Goal: Task Accomplishment & Management: Manage account settings

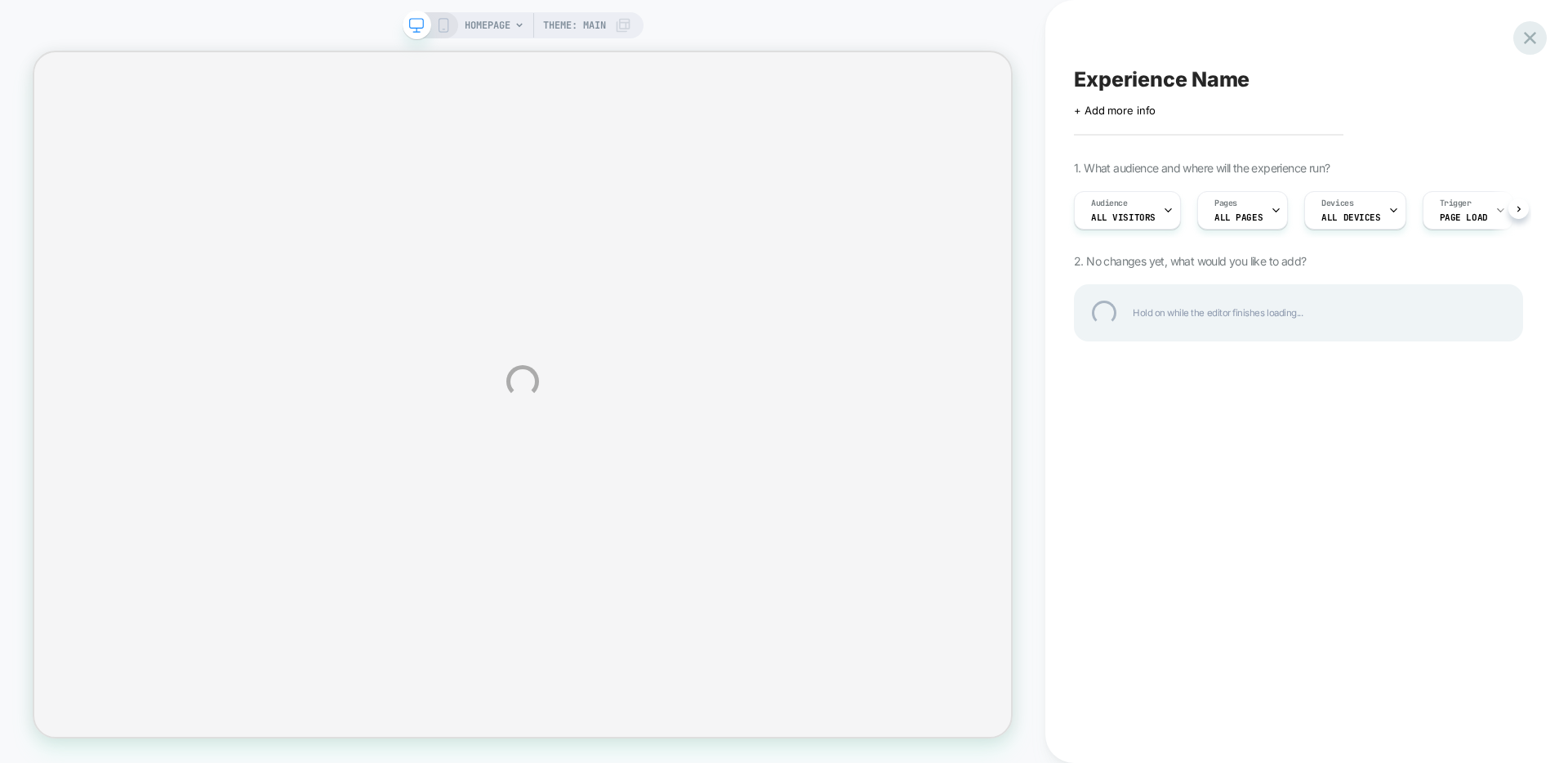
click at [1530, 28] on div at bounding box center [1530, 37] width 34 height 34
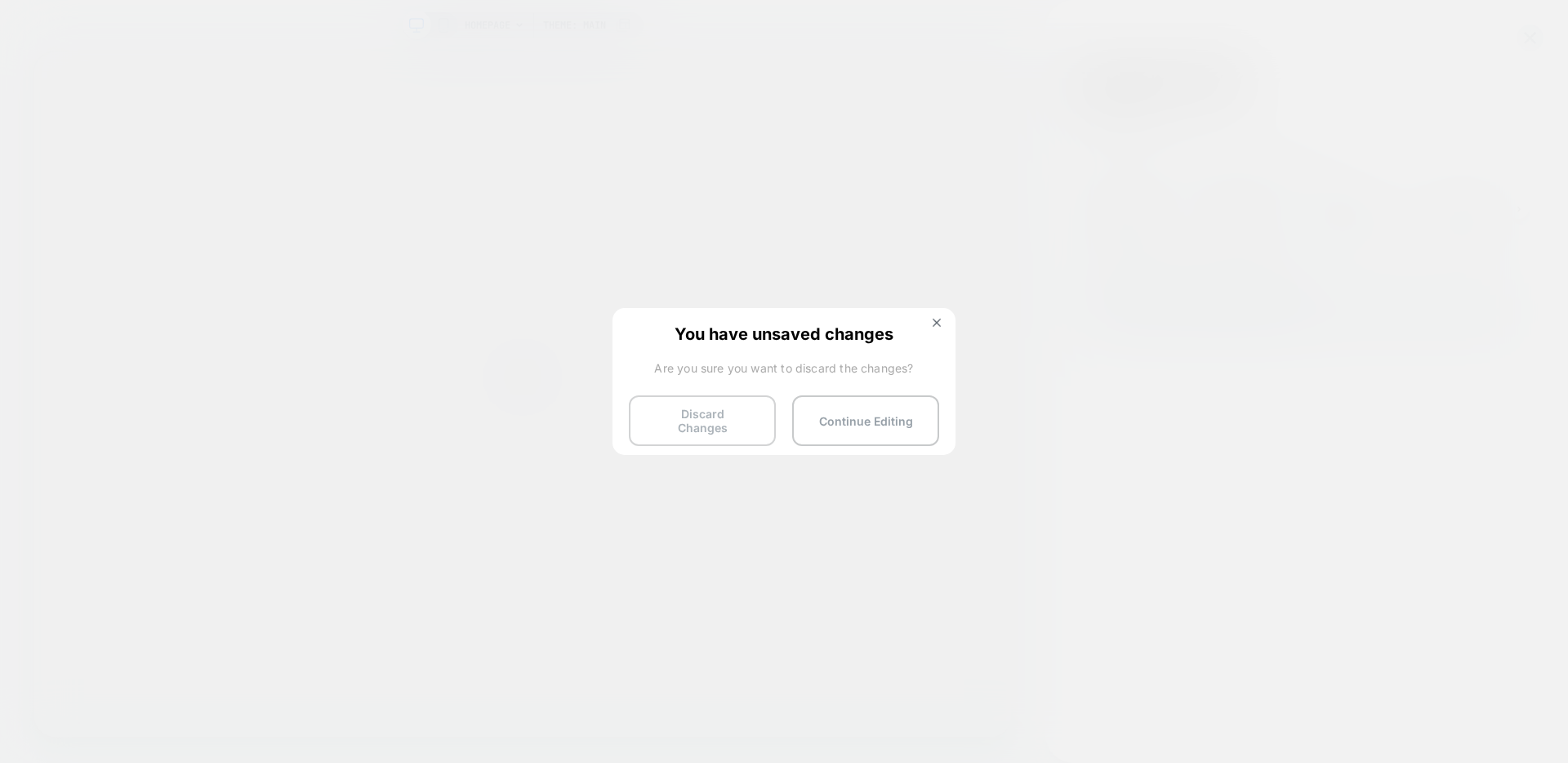
click at [707, 414] on button "Discard Changes" at bounding box center [702, 421] width 147 height 51
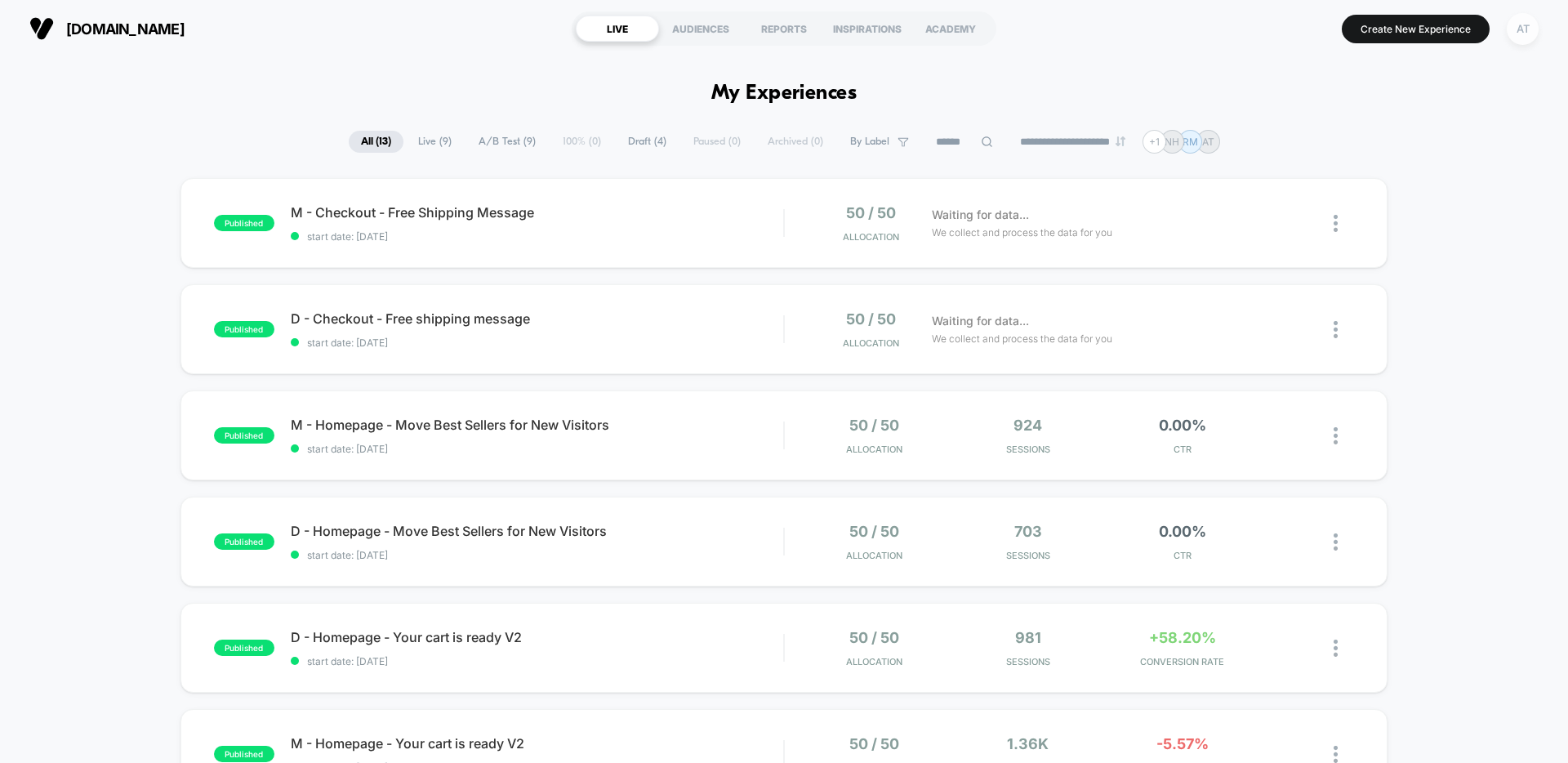
click at [1527, 25] on div "AT" at bounding box center [1523, 29] width 32 height 32
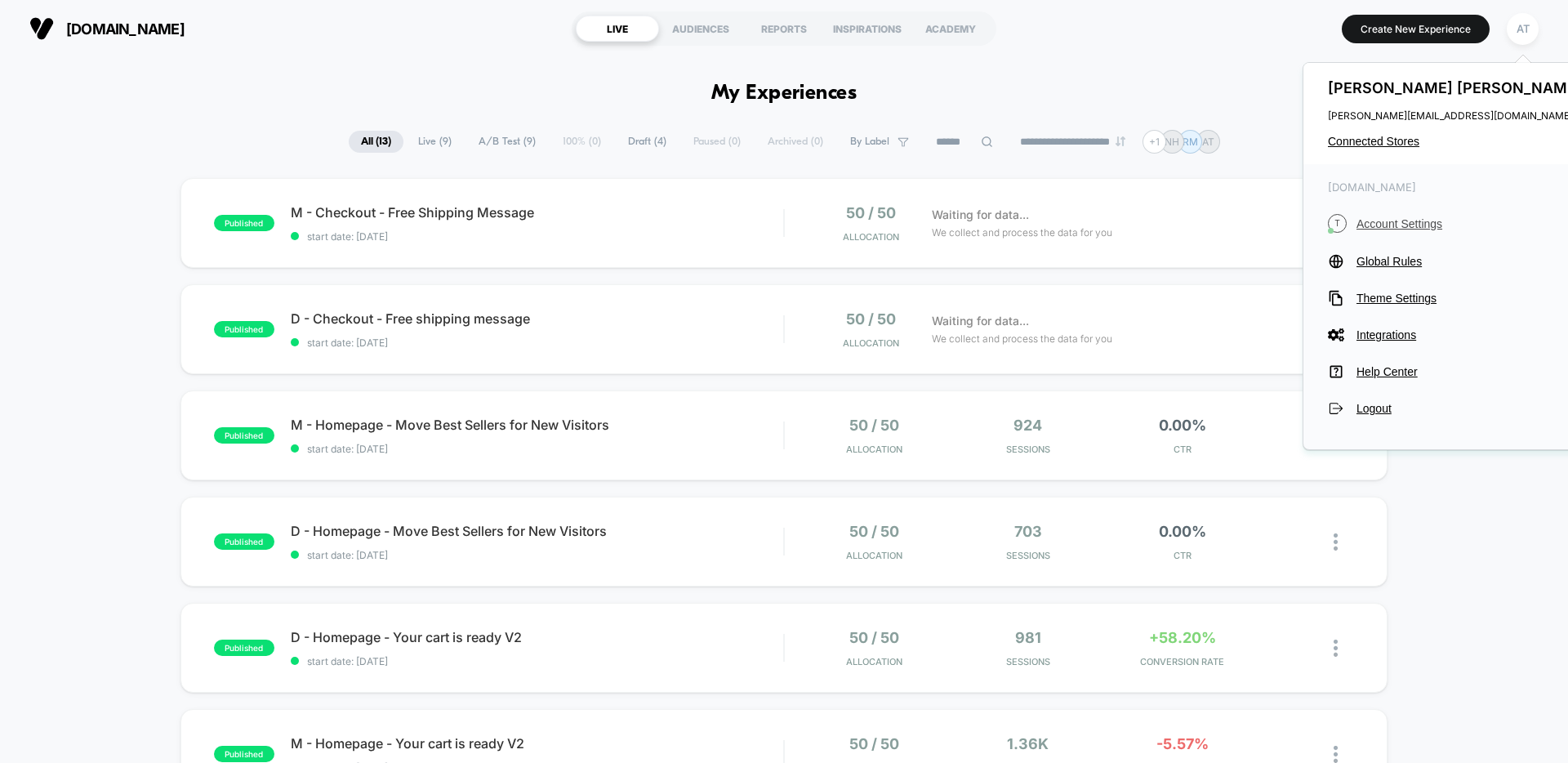
click at [1430, 214] on button "T Account Settings" at bounding box center [1457, 223] width 258 height 19
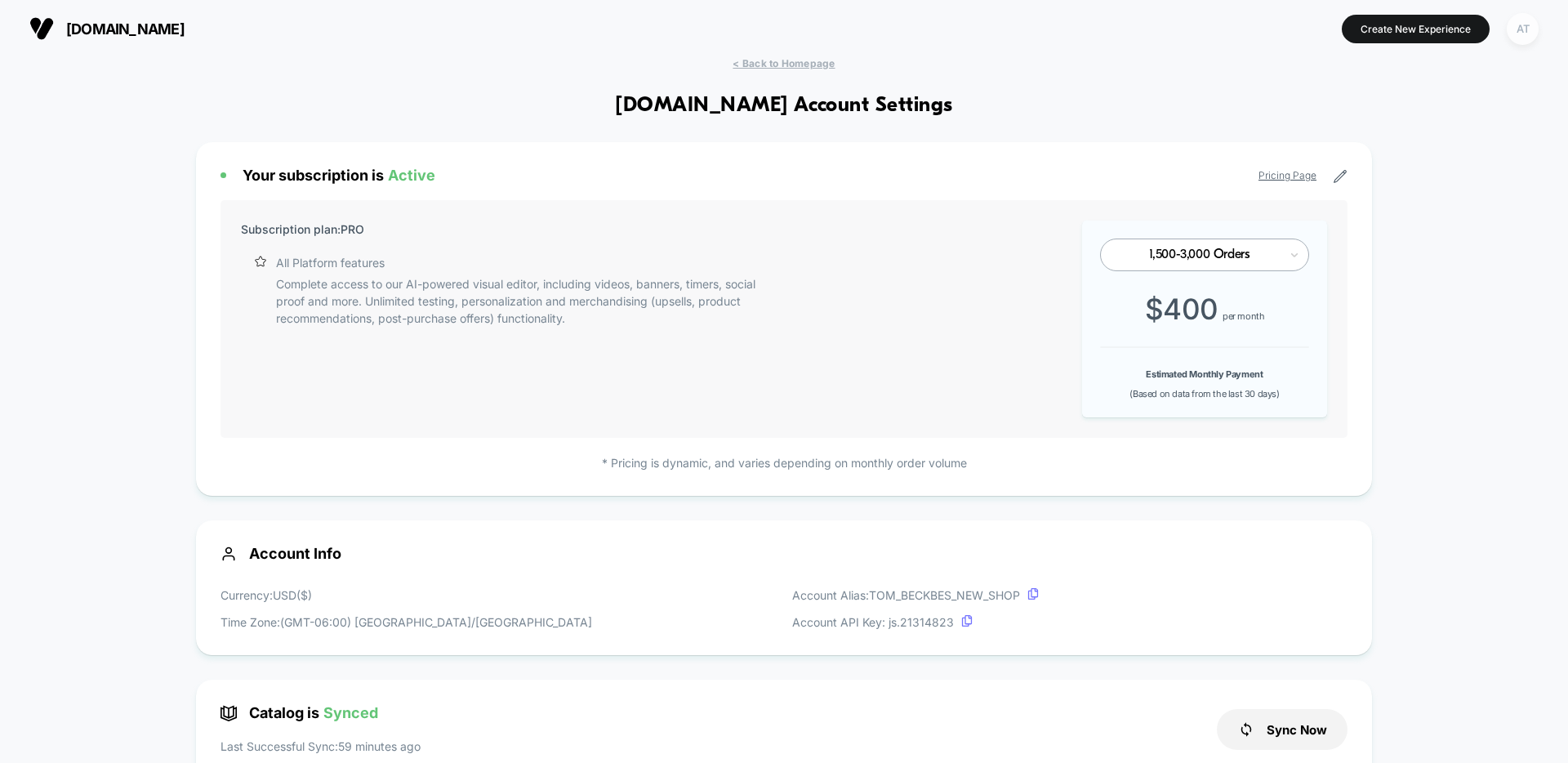
click at [1526, 33] on div "AT" at bounding box center [1523, 29] width 32 height 32
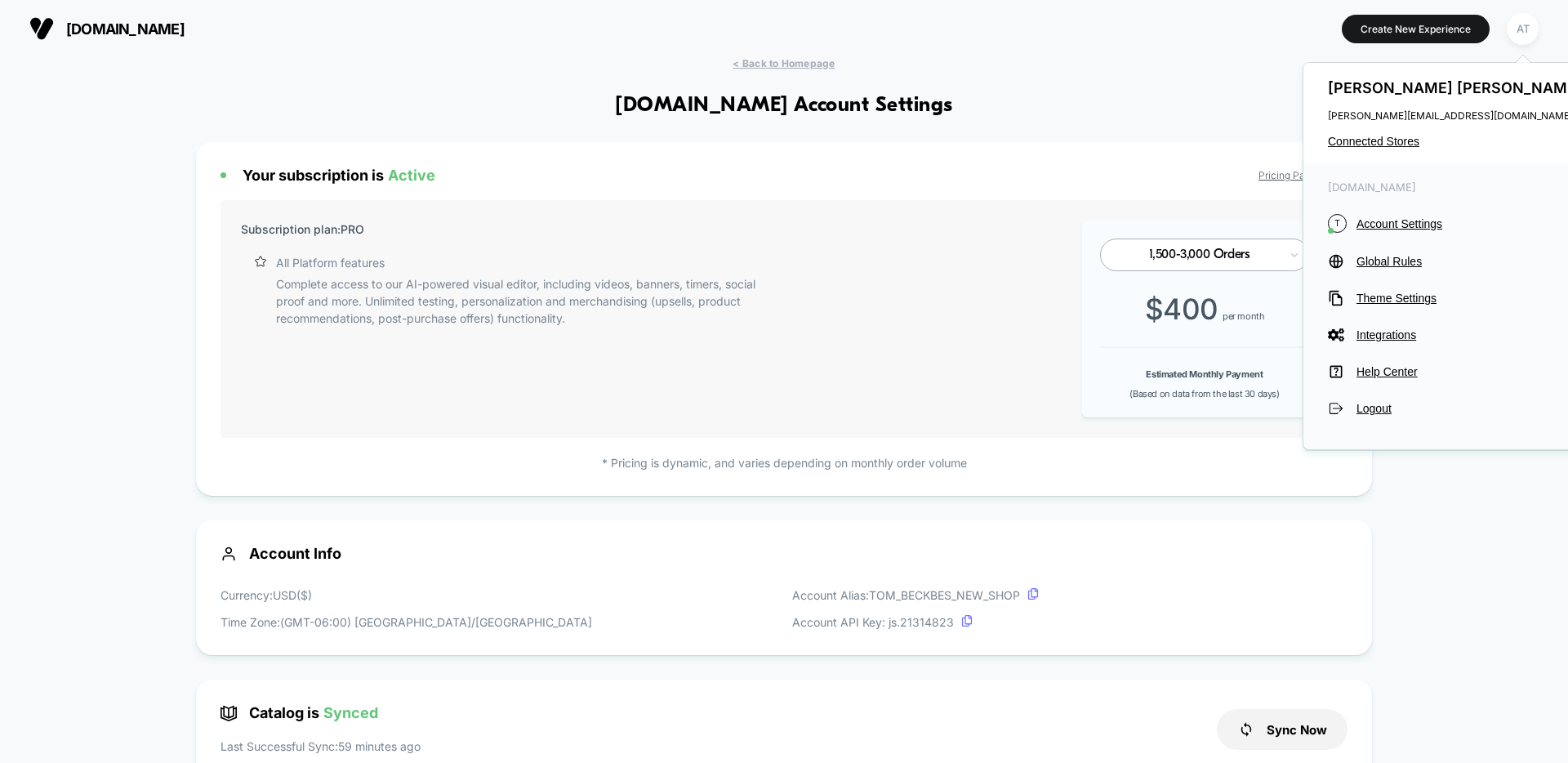
click at [1568, 85] on icon at bounding box center [1592, 87] width 12 height 12
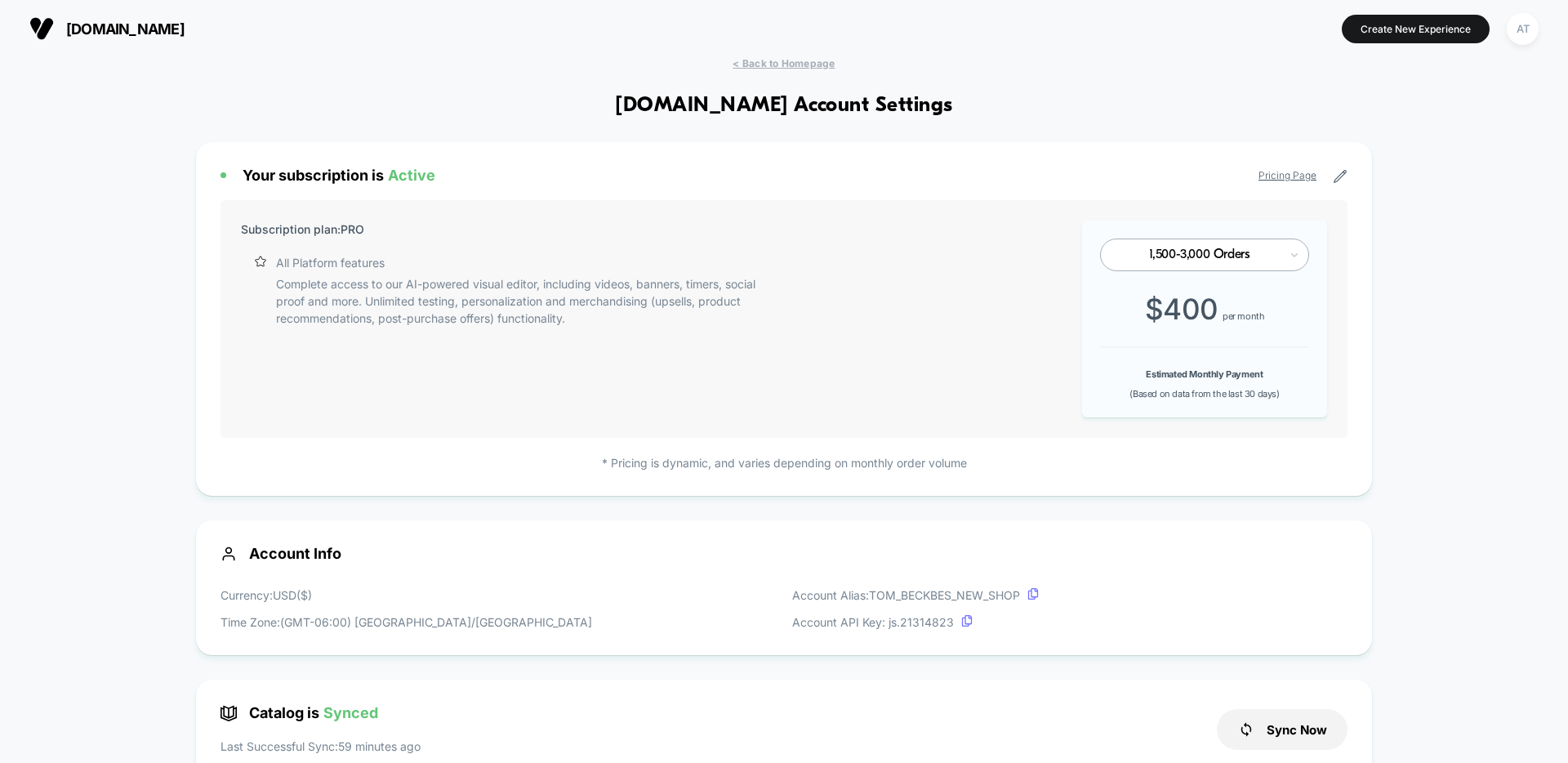
scroll to position [220, 0]
click at [1520, 31] on div "AT" at bounding box center [1523, 29] width 32 height 32
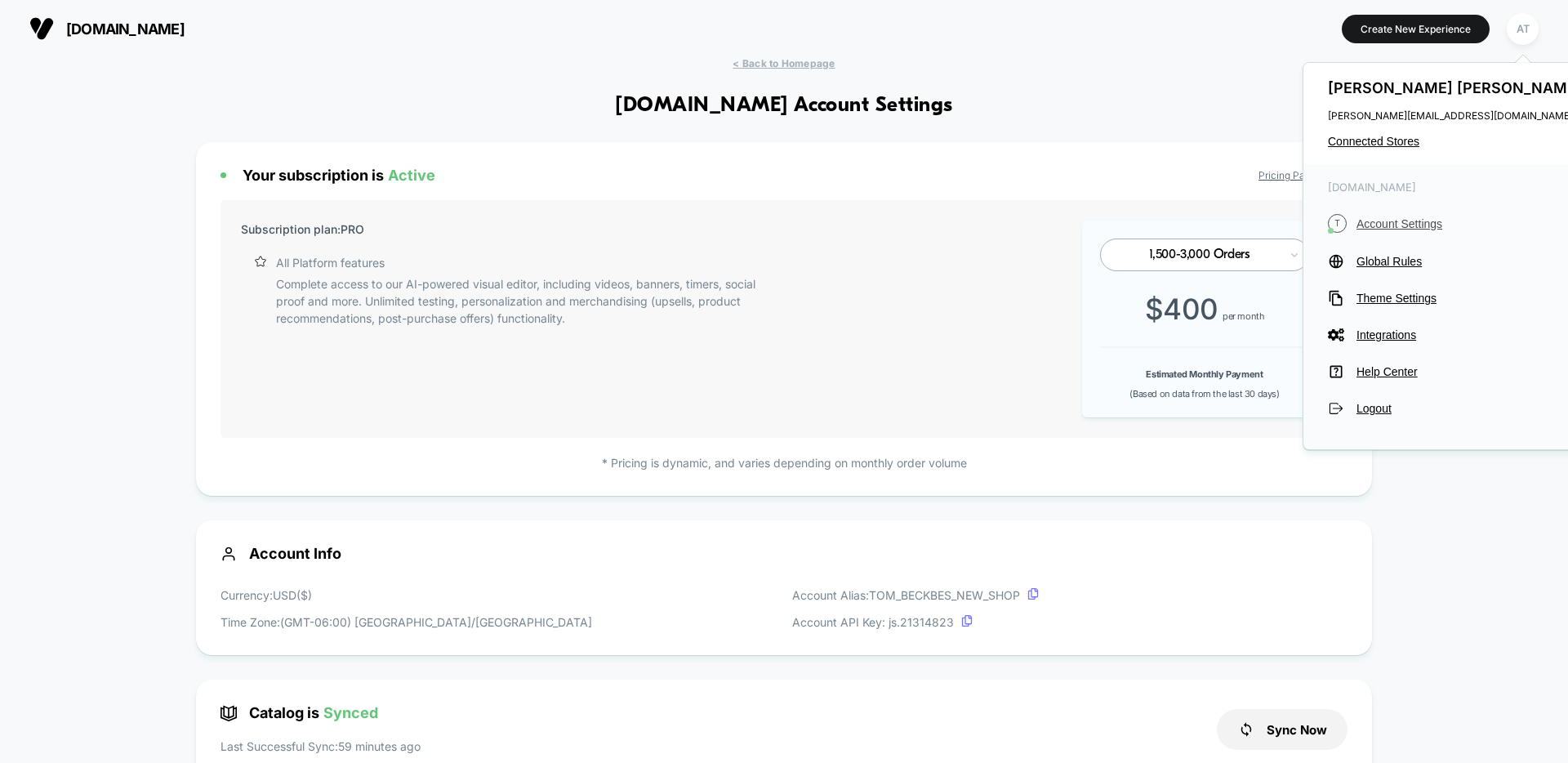
click at [1391, 226] on span "Account Settings" at bounding box center [1471, 224] width 229 height 13
click at [1405, 219] on span "Account Settings" at bounding box center [1471, 224] width 229 height 13
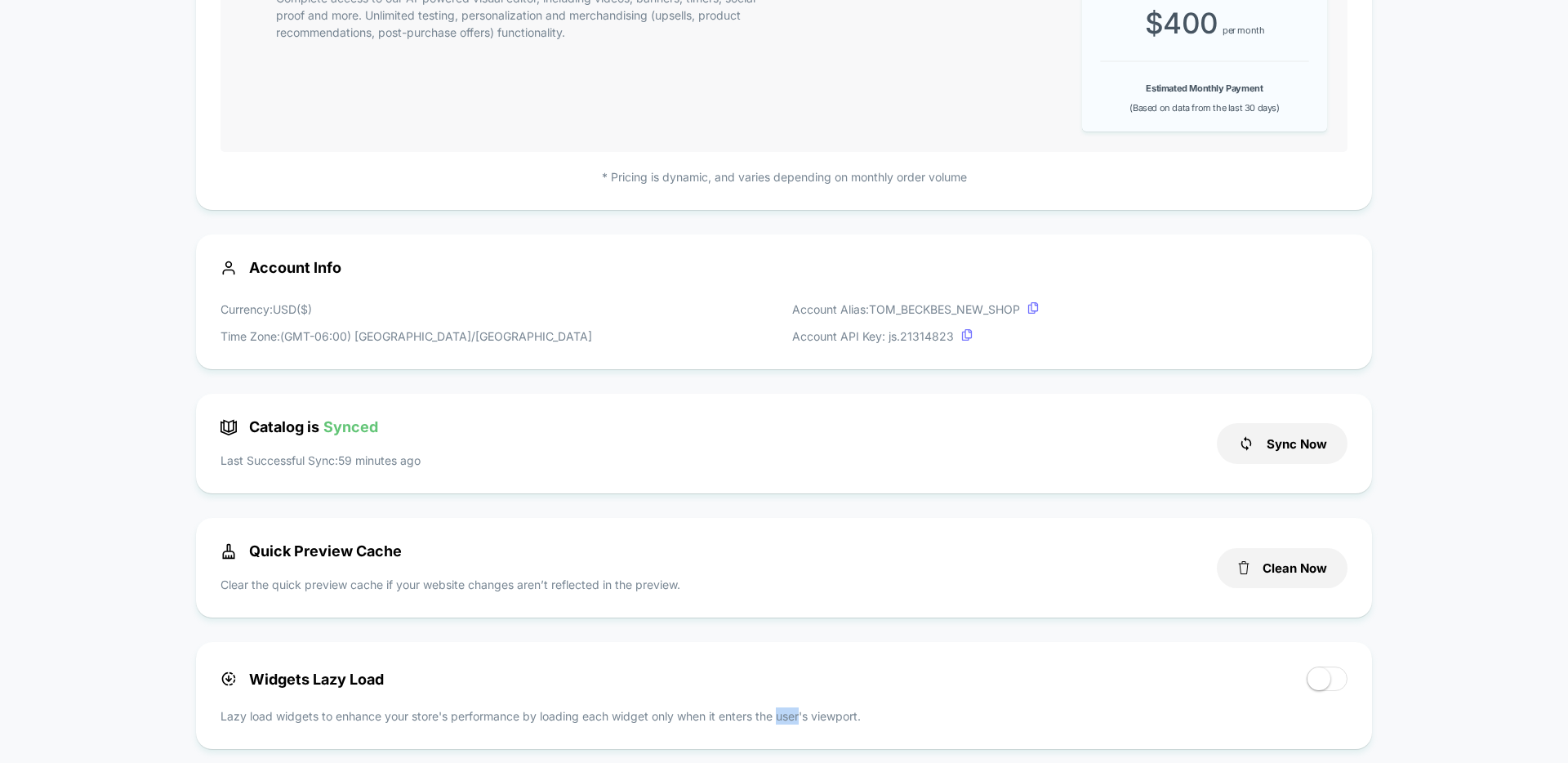
scroll to position [0, 0]
